Goal: Communication & Community: Answer question/provide support

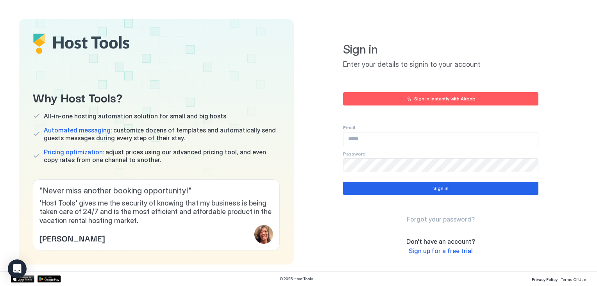
click at [344, 96] on button "Sign in instantly with Airbnb" at bounding box center [440, 98] width 195 height 13
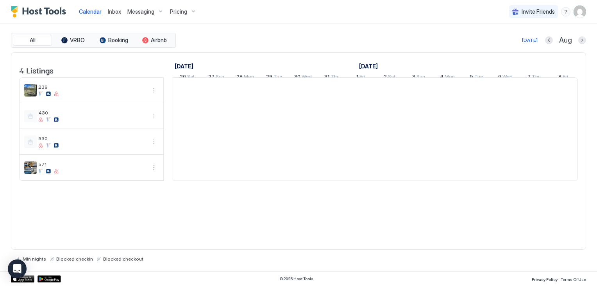
scroll to position [0, 434]
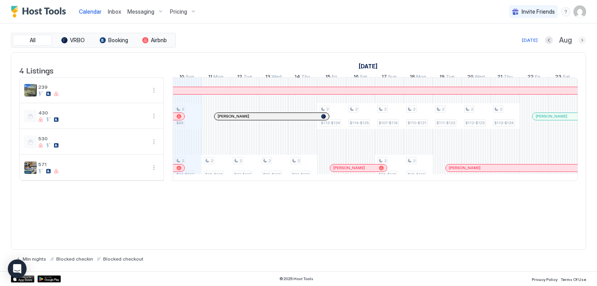
click at [585, 41] on button "Next month" at bounding box center [582, 40] width 8 height 8
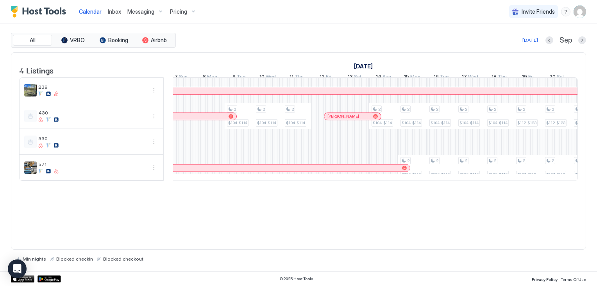
scroll to position [0, 0]
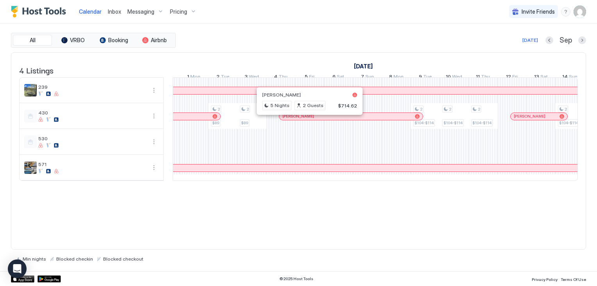
click at [306, 120] on div at bounding box center [307, 116] width 6 height 6
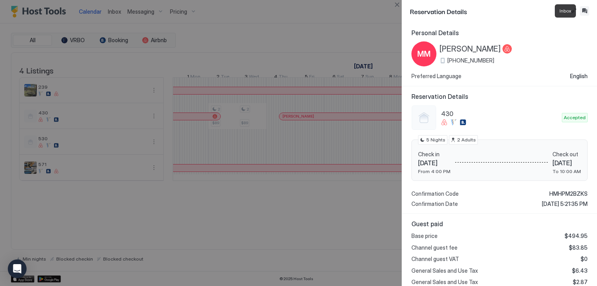
click at [588, 10] on button "Inbox" at bounding box center [584, 10] width 9 height 9
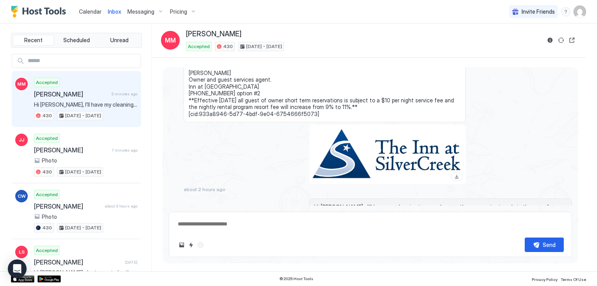
scroll to position [342, 0]
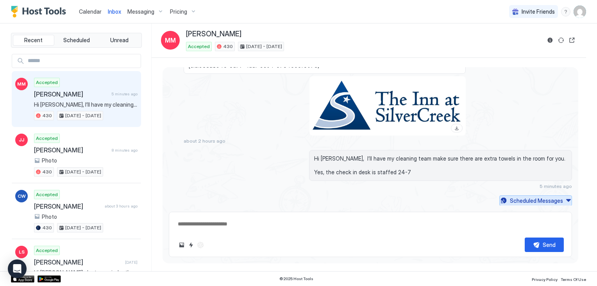
click at [510, 197] on div "Scheduled Messages" at bounding box center [536, 201] width 53 height 8
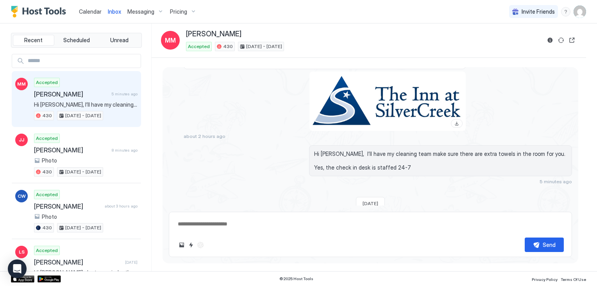
scroll to position [1035, 0]
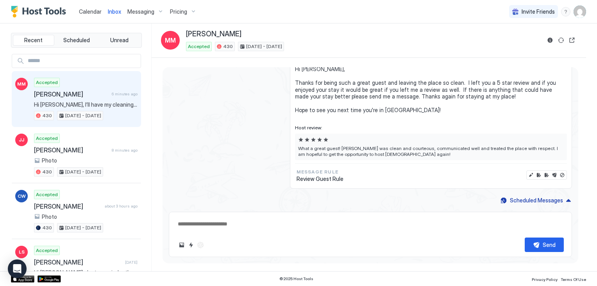
drag, startPoint x: 522, startPoint y: 199, endPoint x: 431, endPoint y: 220, distance: 92.9
click at [431, 220] on textarea at bounding box center [370, 224] width 387 height 14
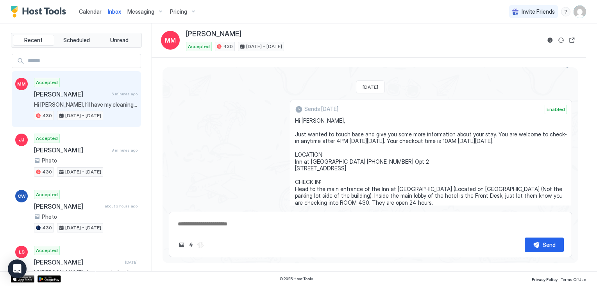
scroll to position [459, 0]
click at [75, 38] on span "Scheduled" at bounding box center [76, 40] width 27 height 7
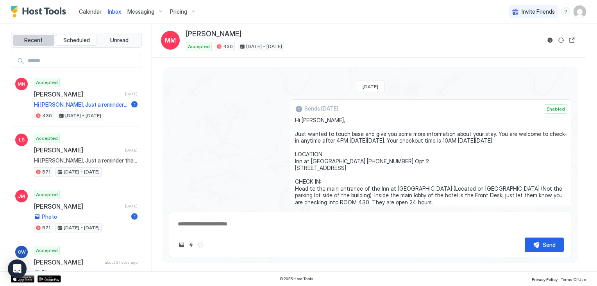
click at [40, 38] on span "Recent" at bounding box center [33, 40] width 18 height 7
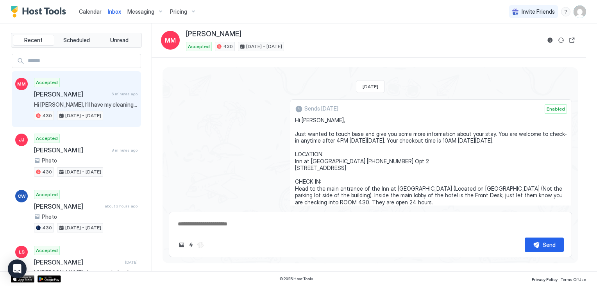
drag, startPoint x: 98, startPoint y: 82, endPoint x: 81, endPoint y: 82, distance: 16.8
drag, startPoint x: 81, startPoint y: 82, endPoint x: 174, endPoint y: 60, distance: 95.2
click at [174, 60] on div "Today Hi Anel, I just got a new booking in 430 Checking in 4pm on Thu, Septembe…" at bounding box center [369, 165] width 435 height 214
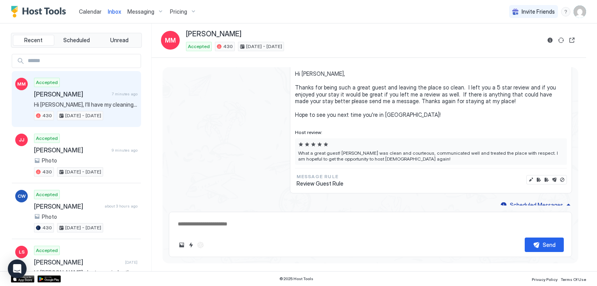
scroll to position [1035, 0]
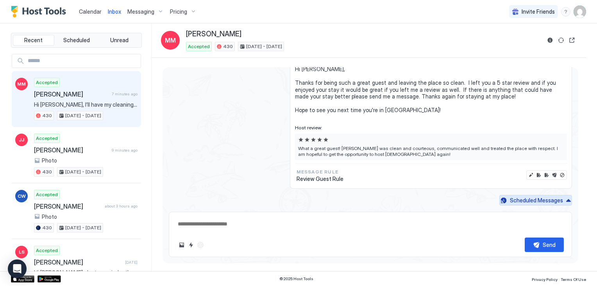
drag, startPoint x: 497, startPoint y: 196, endPoint x: 417, endPoint y: 191, distance: 79.5
click at [566, 14] on div "menu" at bounding box center [565, 11] width 9 height 9
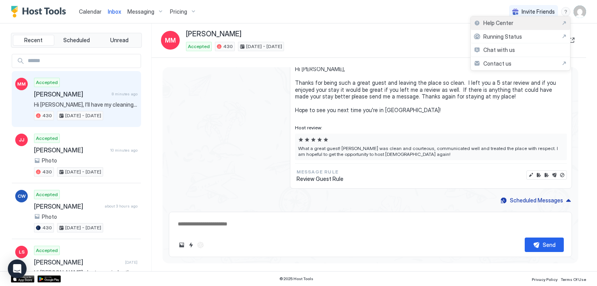
click at [487, 20] on span "Help Center" at bounding box center [498, 23] width 30 height 7
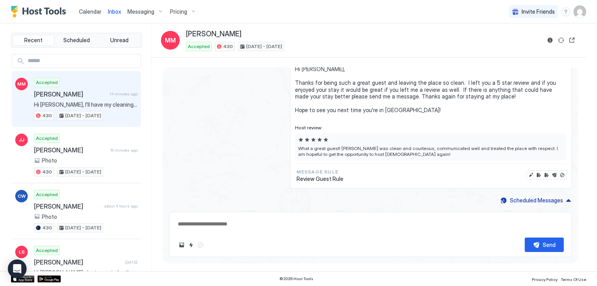
scroll to position [1043, 0]
